Goal: Check status: Check status

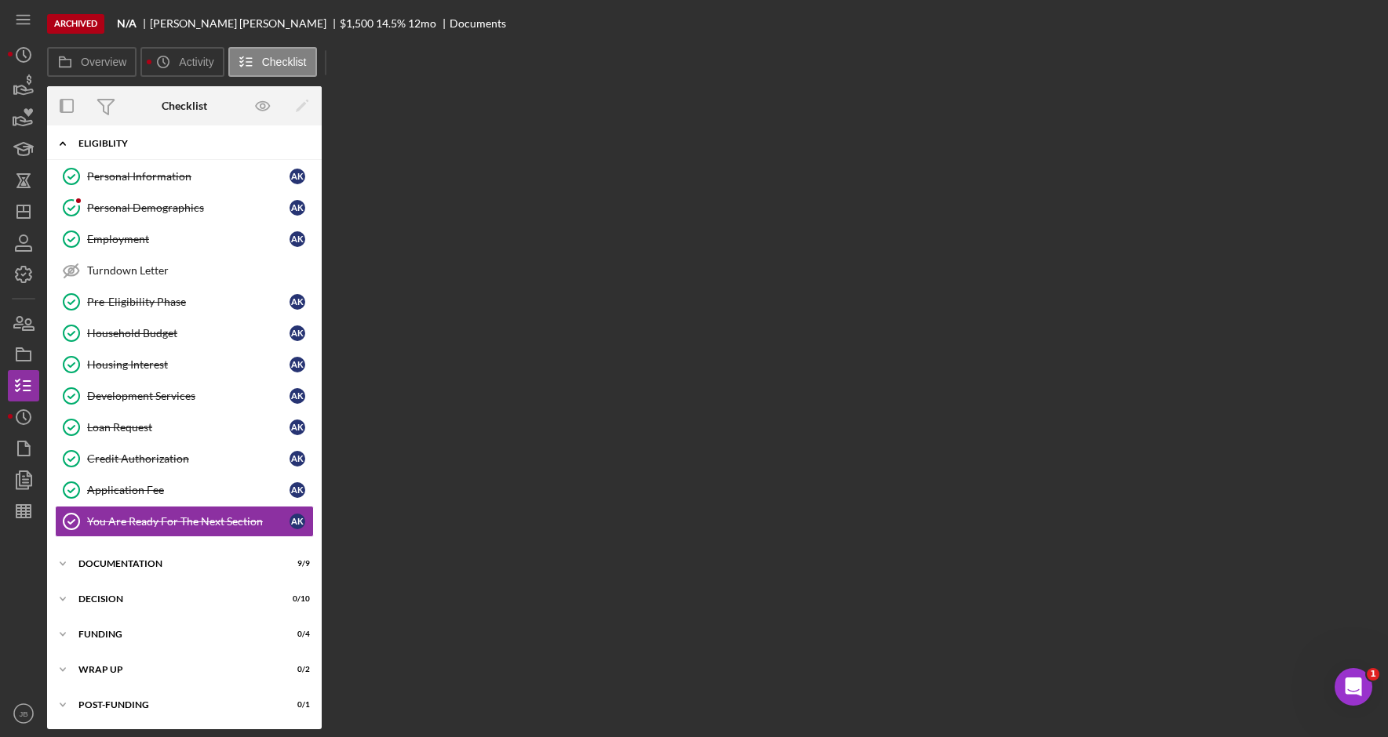
scroll to position [3, 0]
click at [20, 22] on icon "Icon/Menu" at bounding box center [23, 19] width 35 height 35
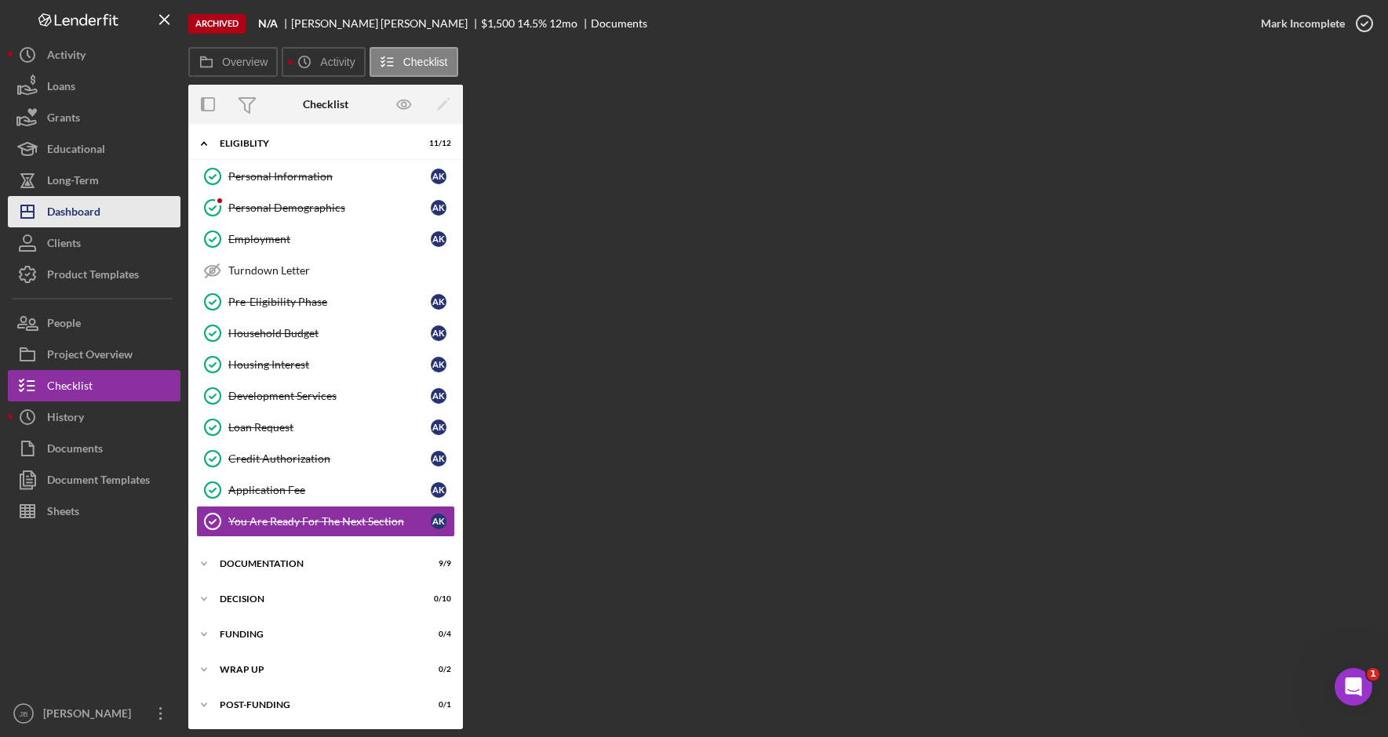
click at [133, 203] on button "Icon/Dashboard Dashboard" at bounding box center [94, 211] width 173 height 31
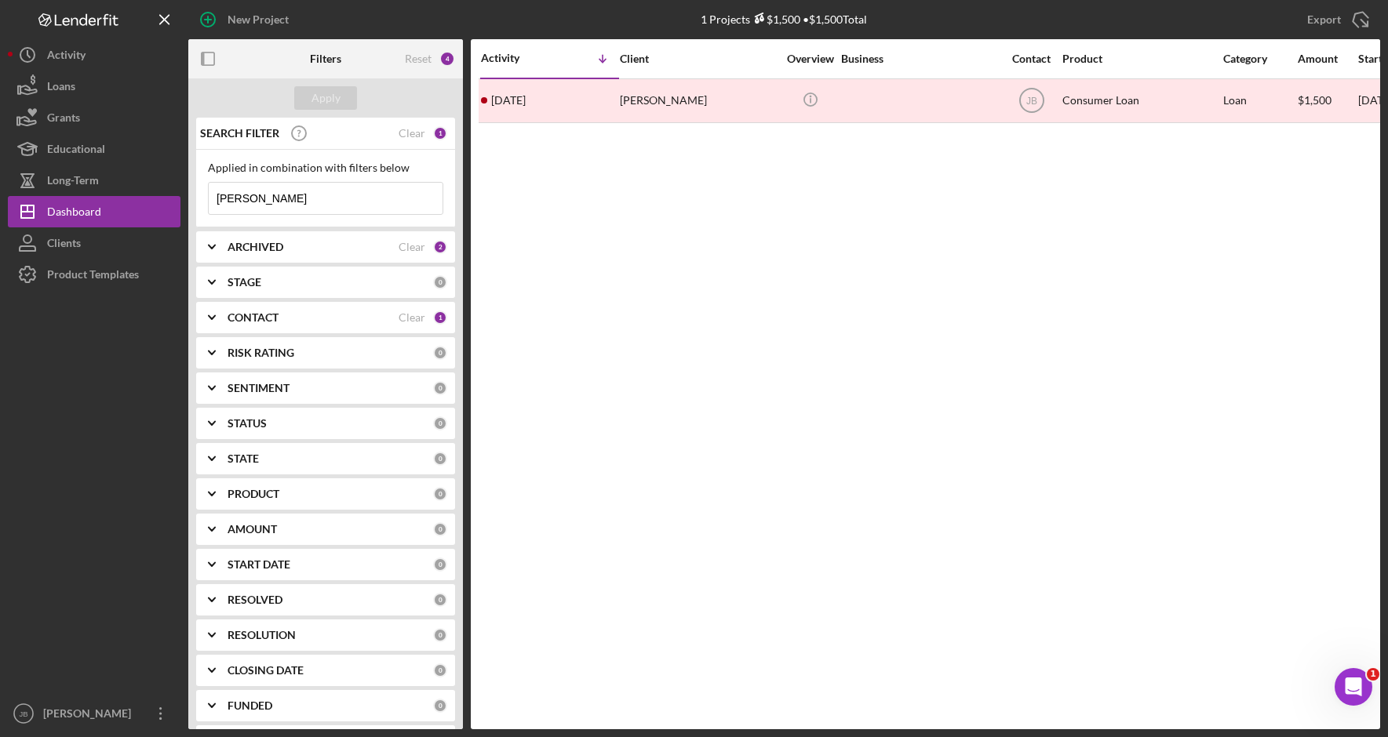
drag, startPoint x: 300, startPoint y: 206, endPoint x: 189, endPoint y: 195, distance: 111.1
click at [189, 196] on div "SEARCH FILTER Clear 1 Applied in combination with filters below [PERSON_NAME] I…" at bounding box center [325, 424] width 275 height 612
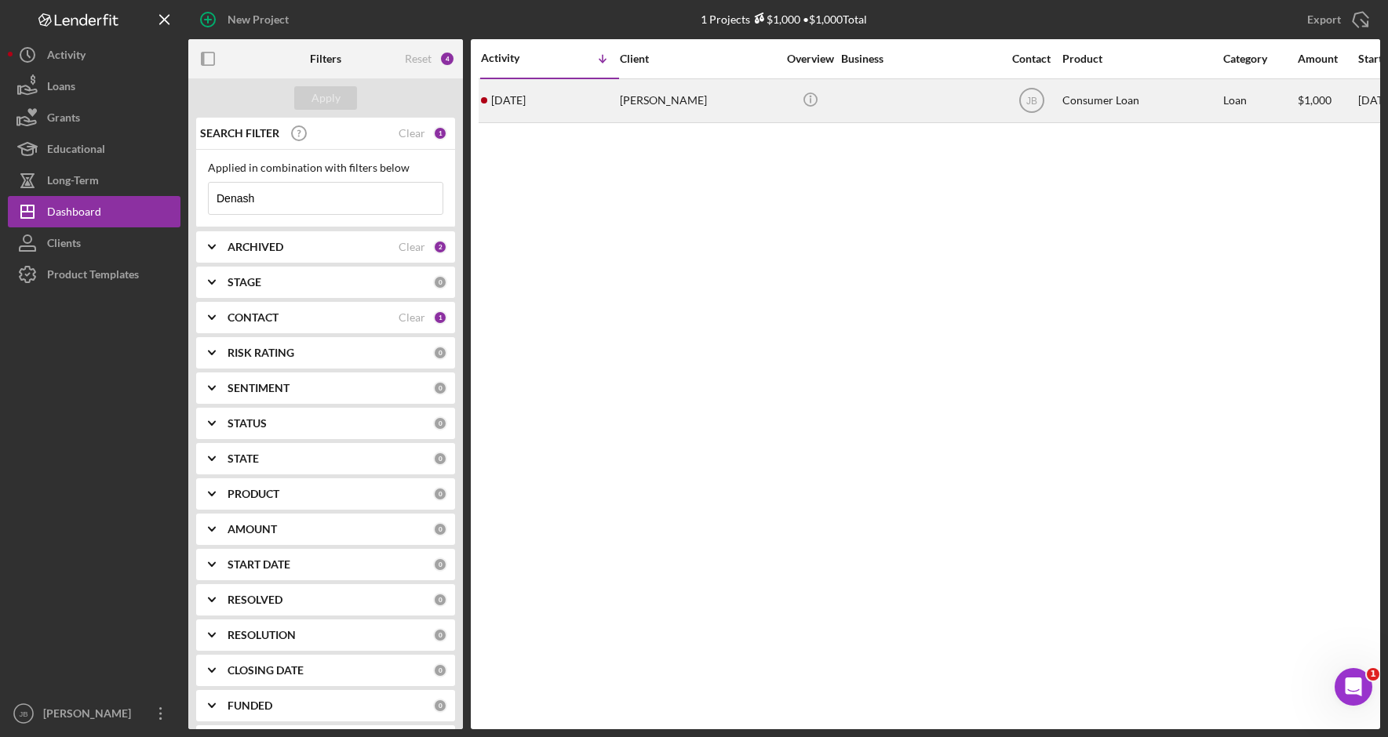
type input "Denash"
click at [609, 107] on div "[DATE] [PERSON_NAME]" at bounding box center [549, 101] width 137 height 42
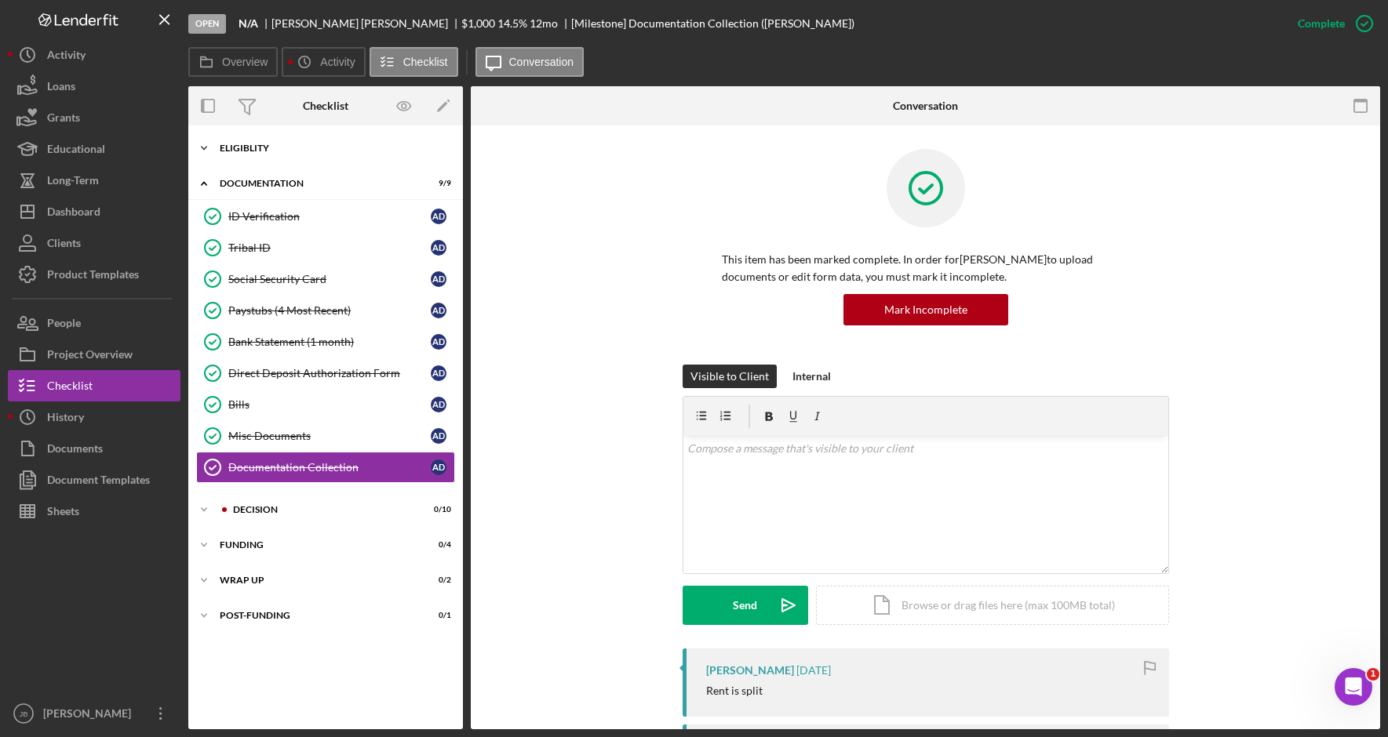
click at [275, 146] on div "Eligiblity" at bounding box center [332, 148] width 224 height 9
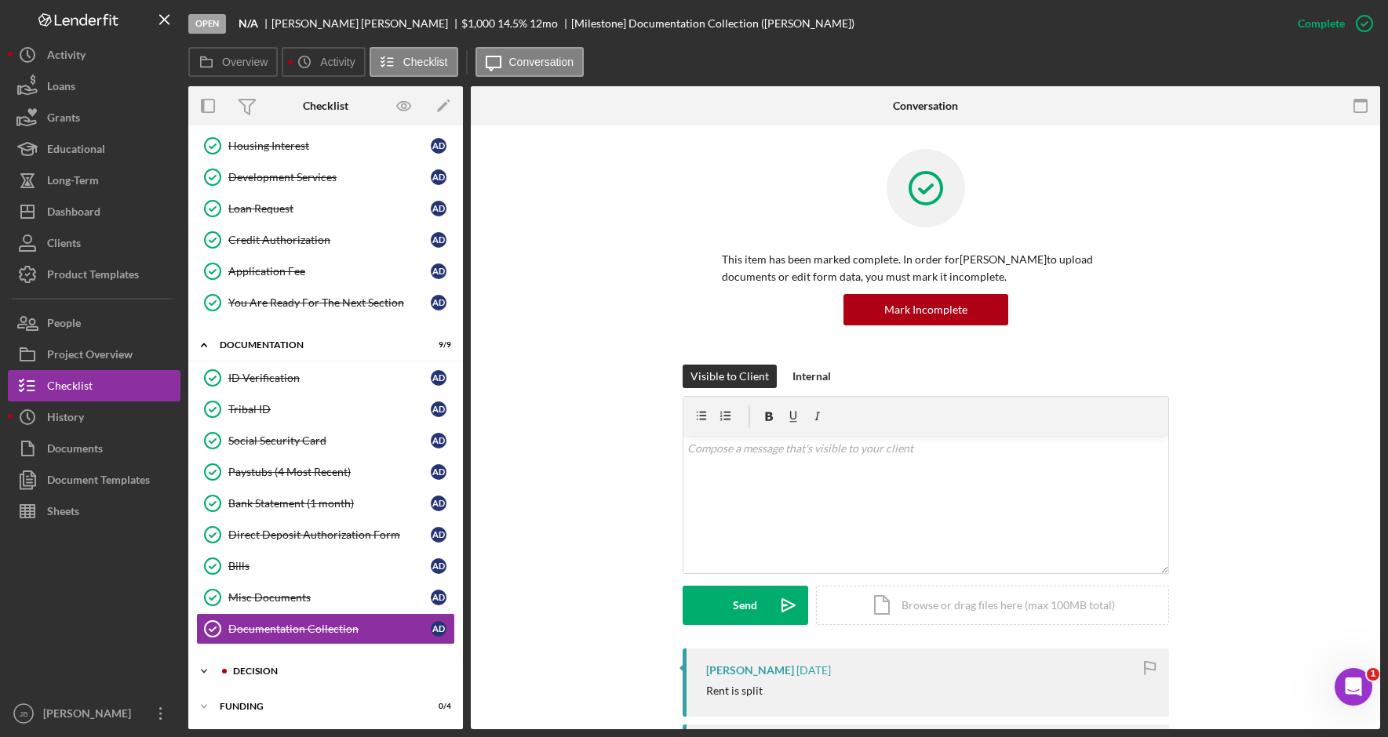
scroll to position [296, 0]
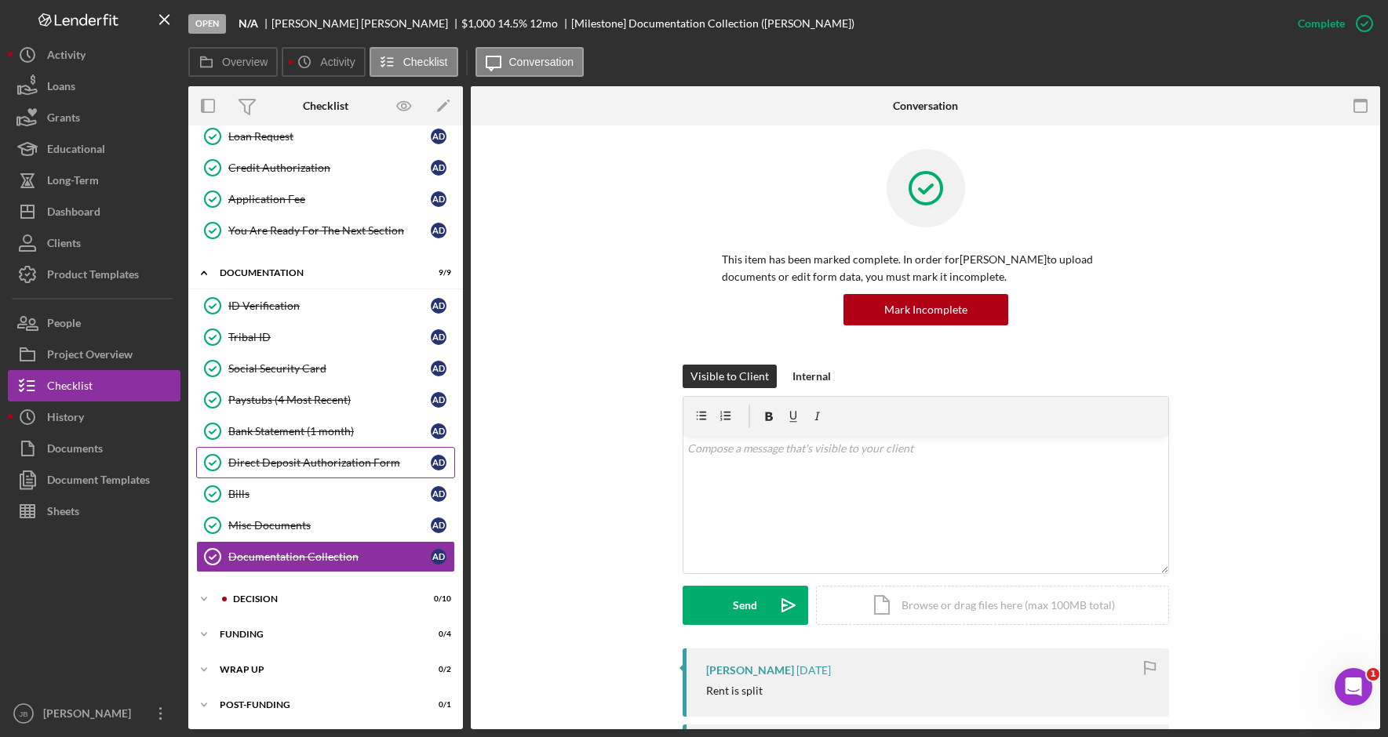
click at [352, 464] on div "Direct Deposit Authorization Form" at bounding box center [329, 463] width 202 height 13
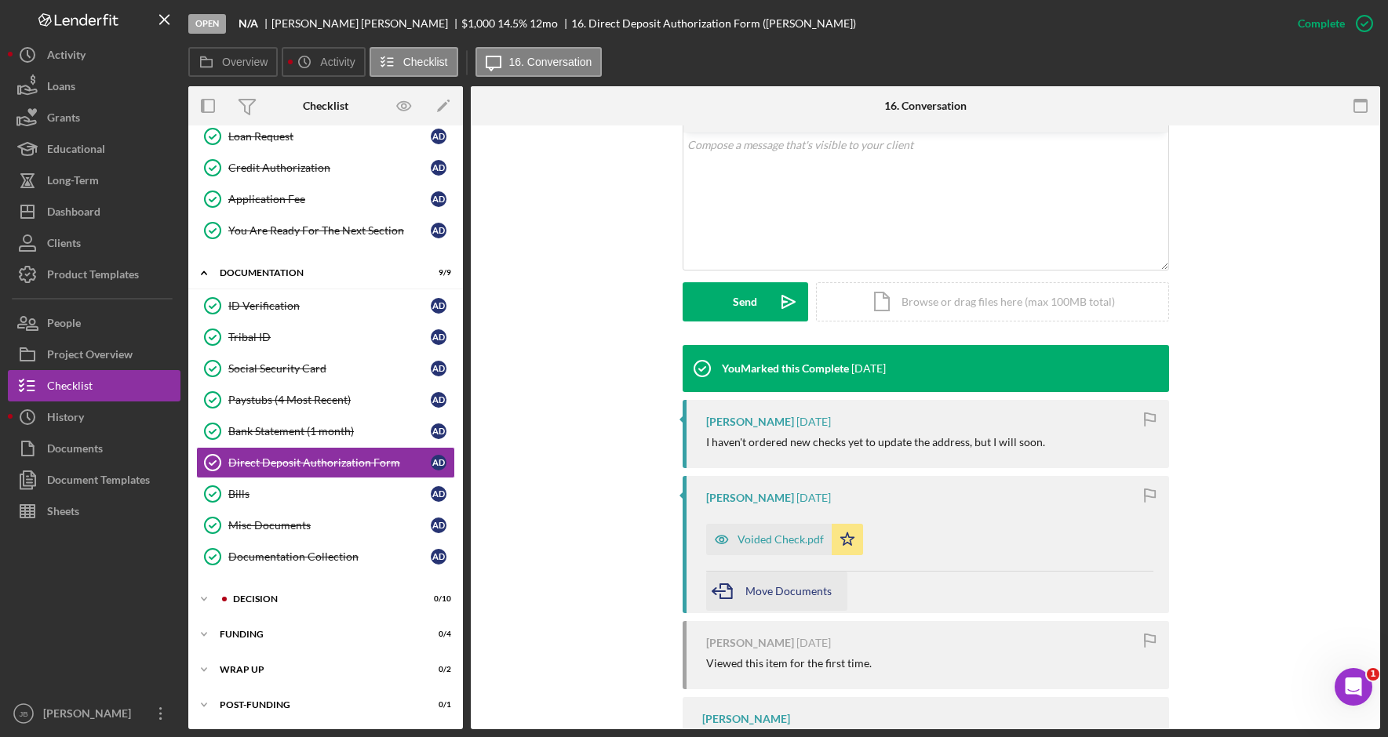
scroll to position [314, 0]
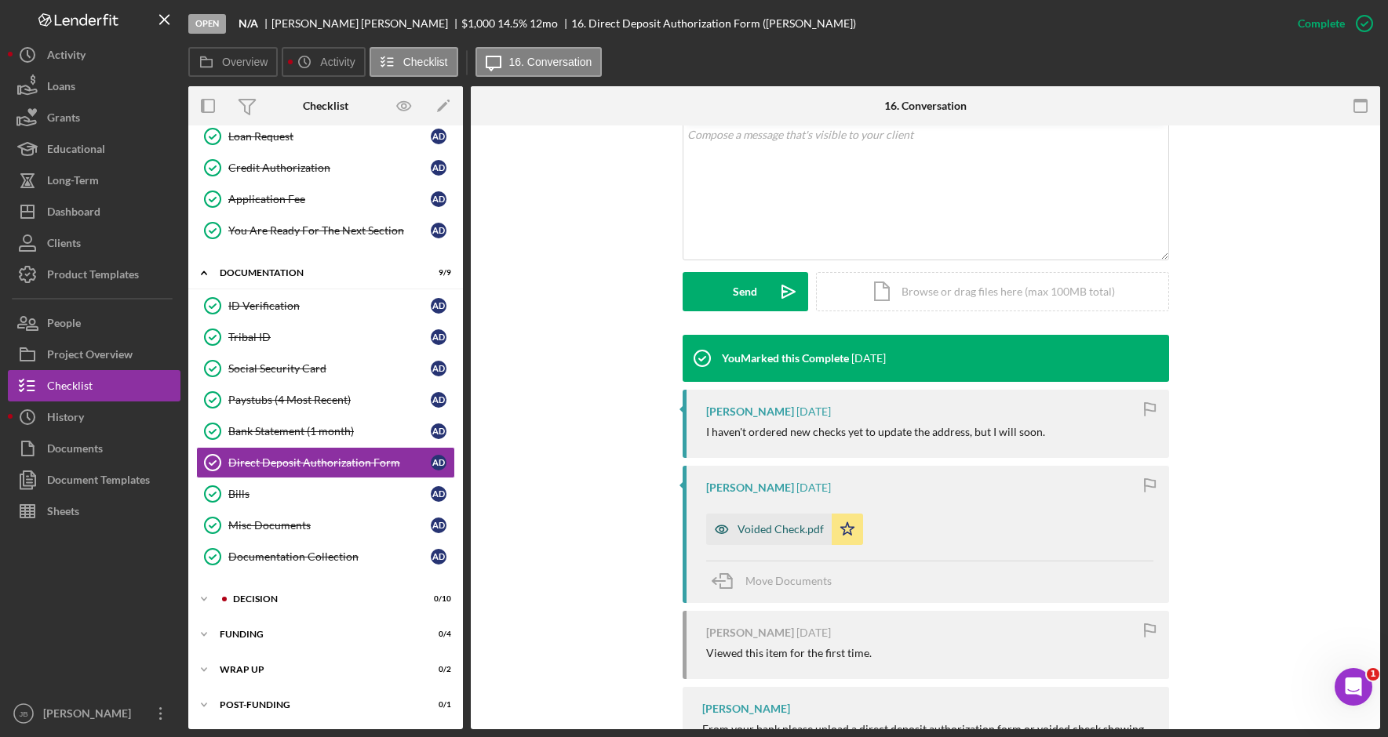
click at [759, 531] on div "Voided Check.pdf" at bounding box center [780, 529] width 86 height 13
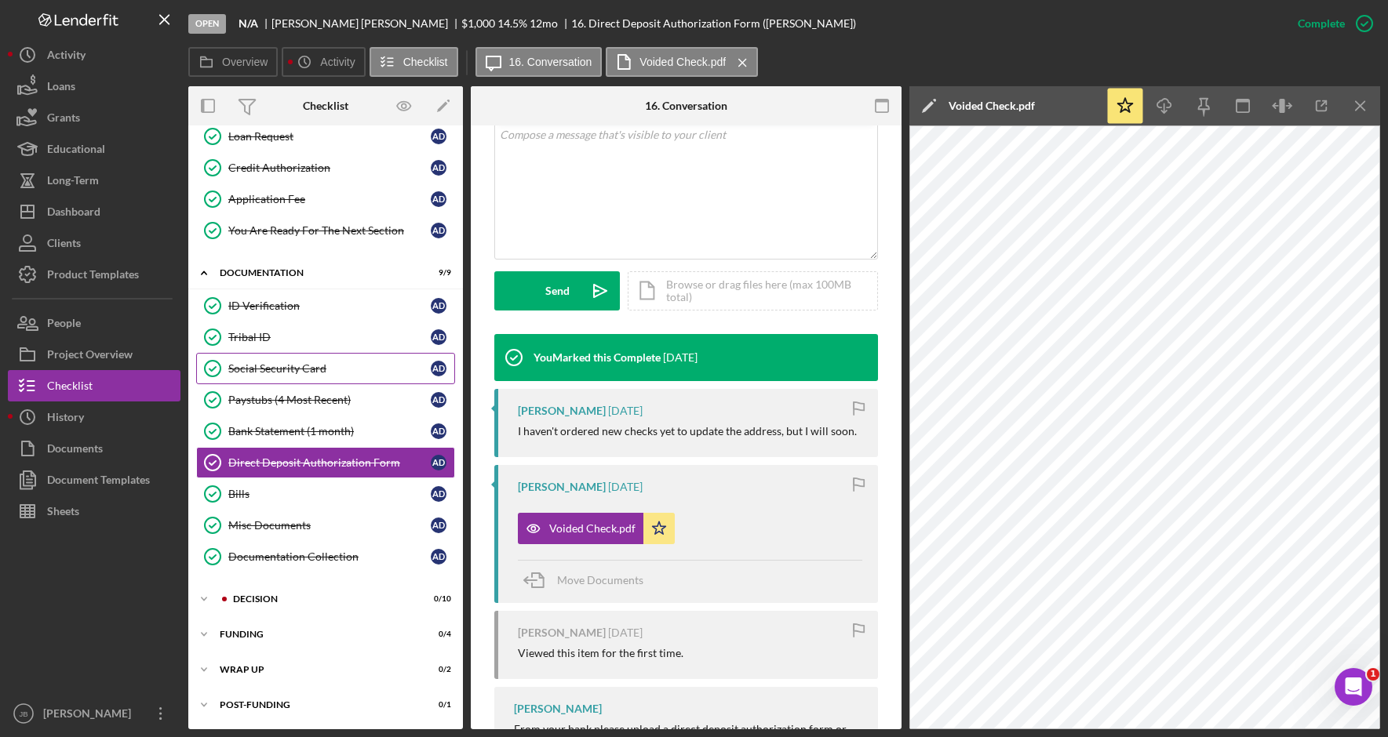
click at [309, 361] on link "Social Security Card Social Security Card A D" at bounding box center [325, 368] width 259 height 31
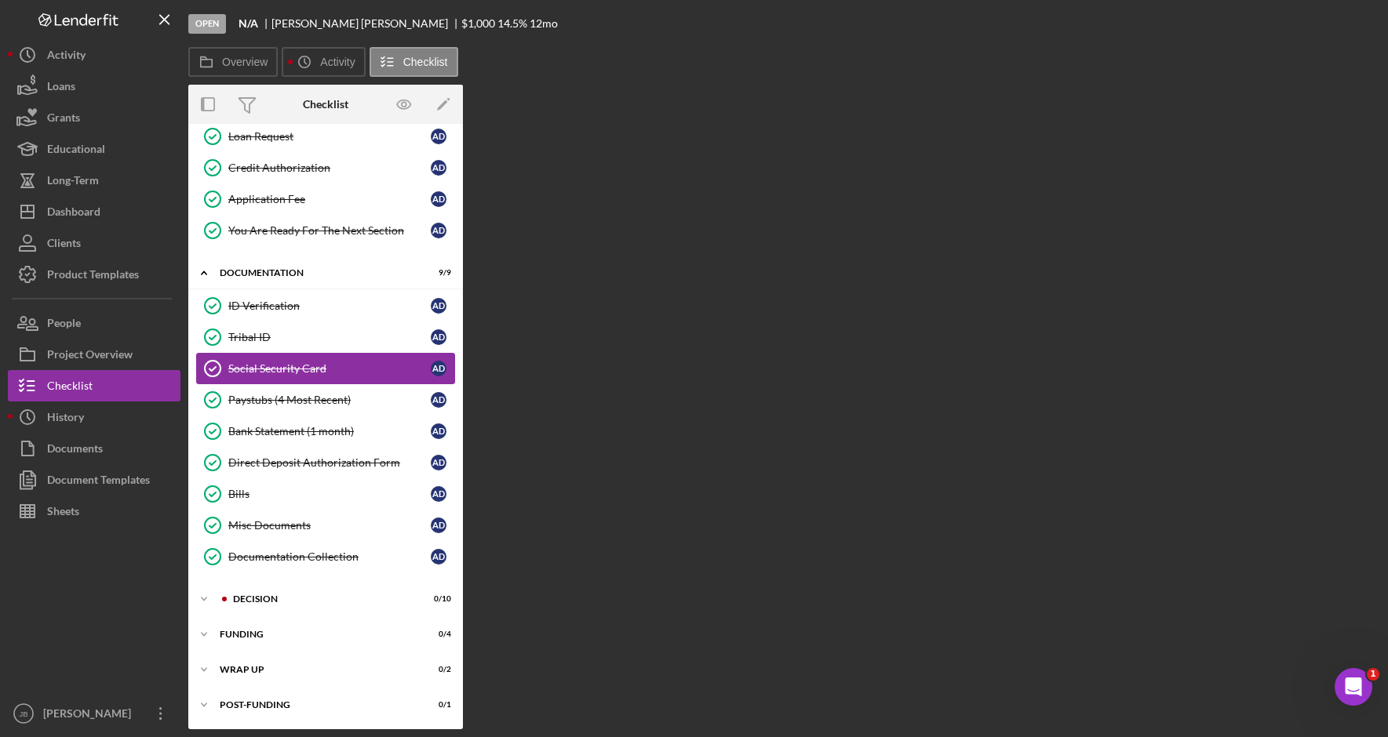
scroll to position [296, 0]
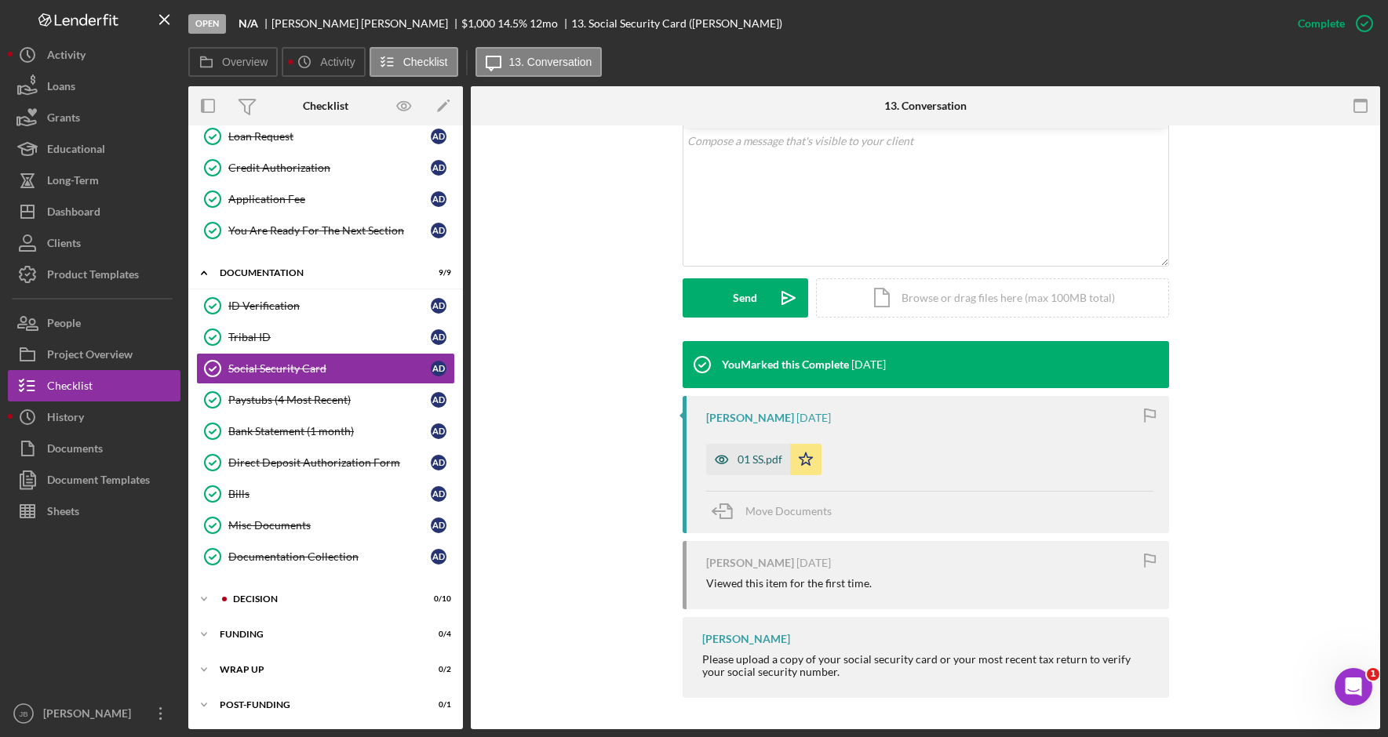
click at [762, 468] on div "01 SS.pdf" at bounding box center [748, 459] width 84 height 31
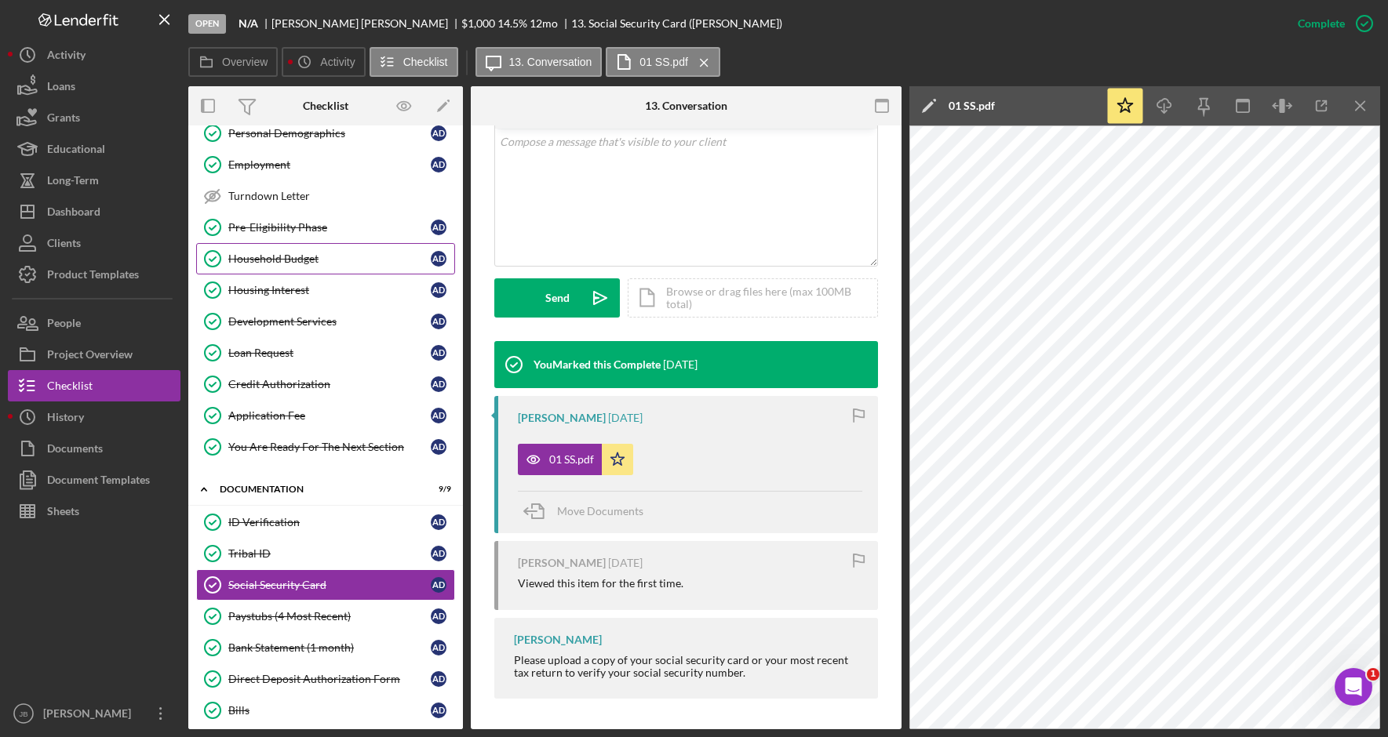
scroll to position [0, 0]
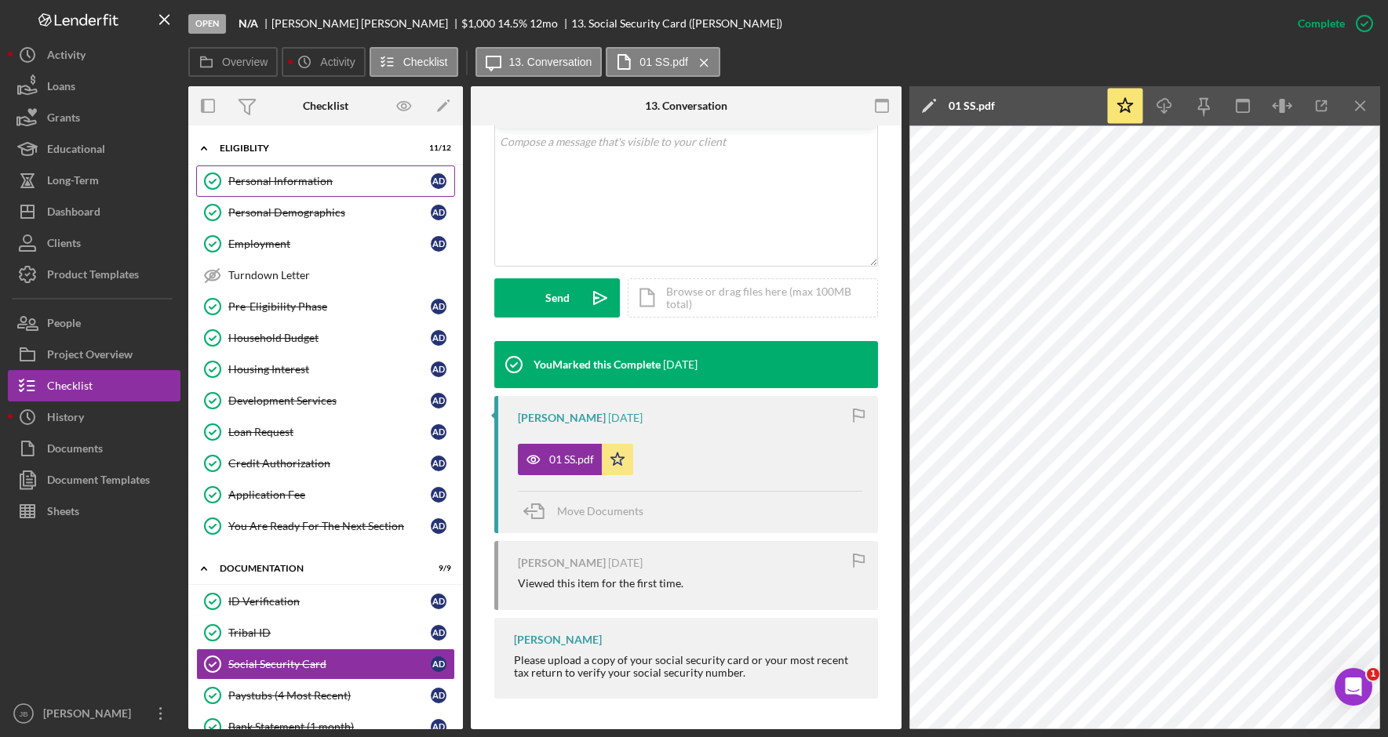
click at [344, 191] on link "Personal Information Personal Information A D" at bounding box center [325, 181] width 259 height 31
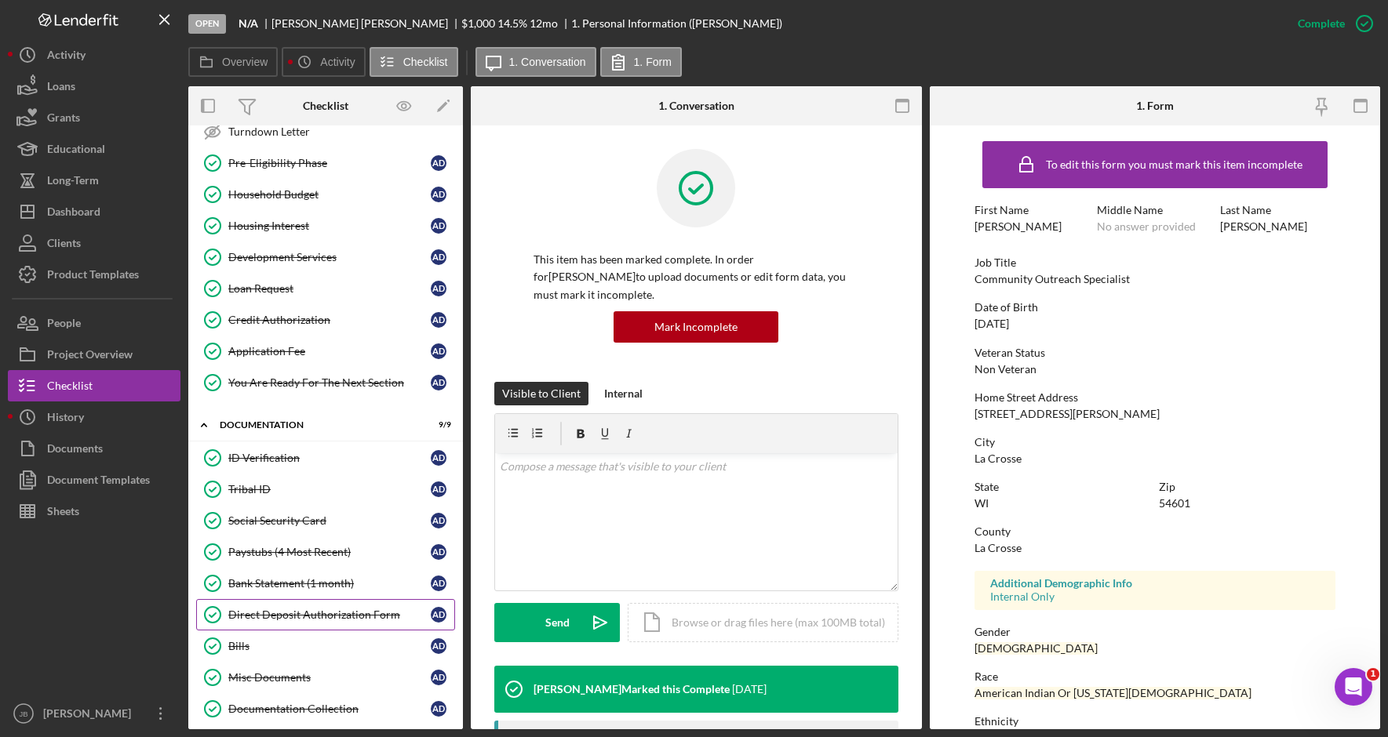
scroll to position [157, 0]
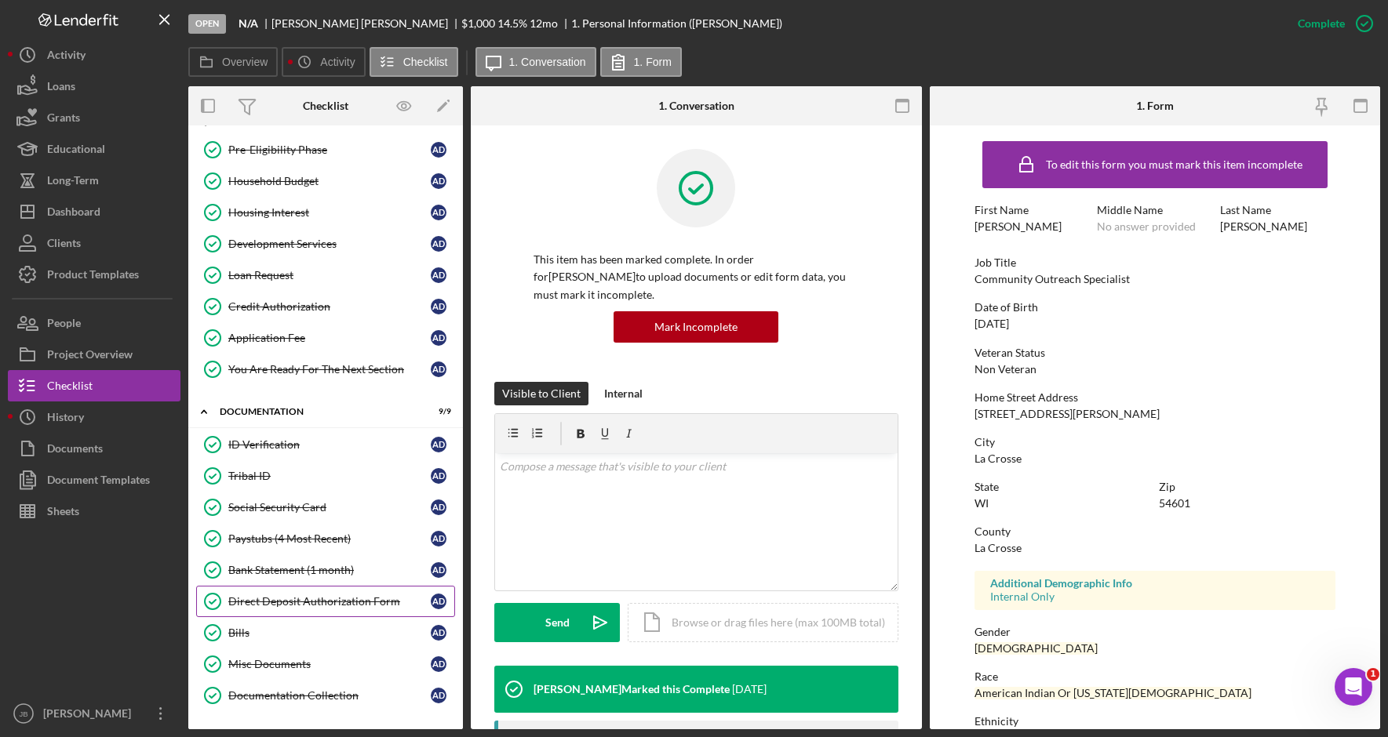
click at [332, 597] on div "Direct Deposit Authorization Form" at bounding box center [329, 601] width 202 height 13
